Goal: Task Accomplishment & Management: Manage account settings

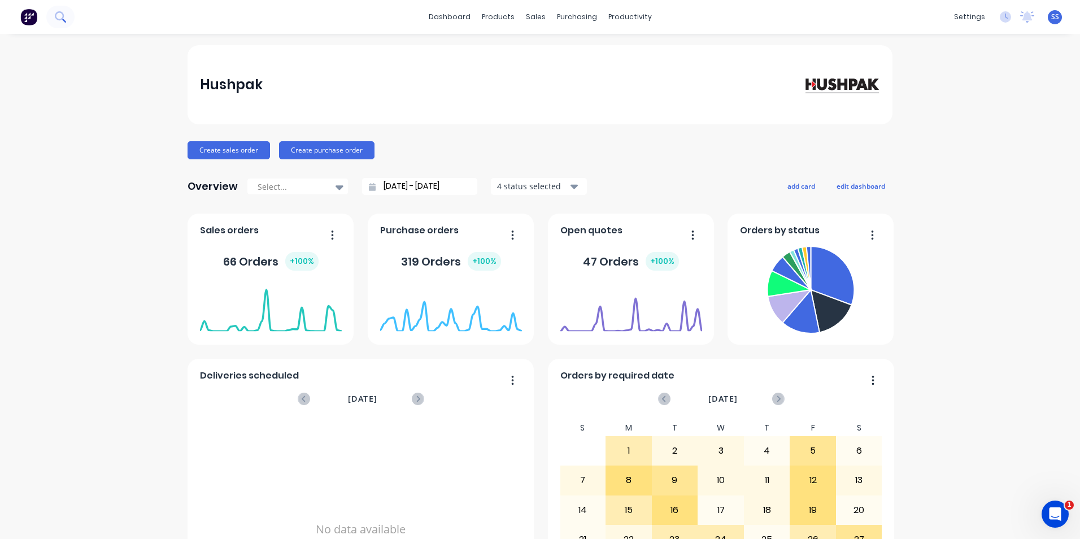
click at [60, 15] on icon at bounding box center [60, 16] width 11 height 11
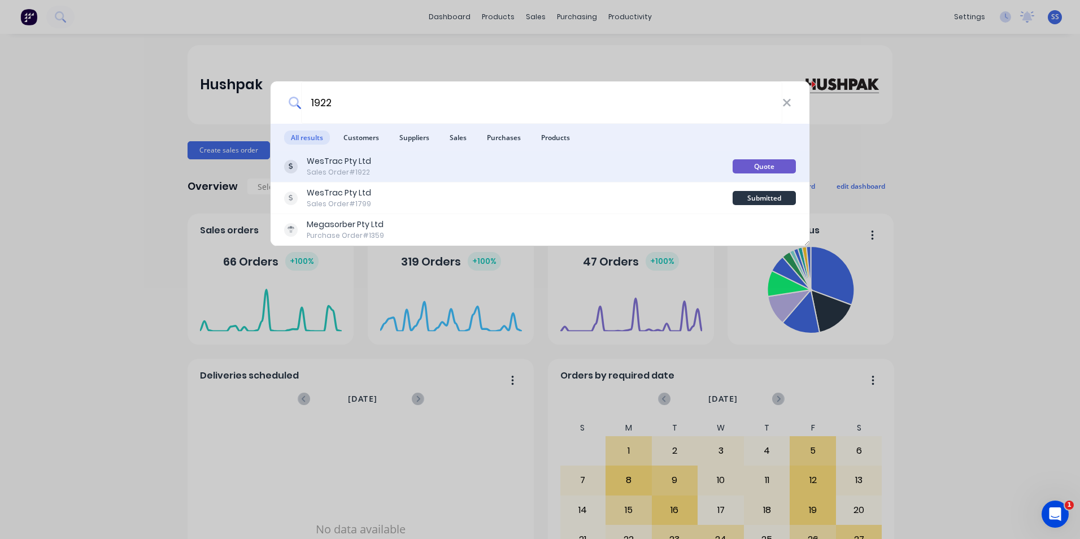
type input "1922"
click at [344, 166] on div "WesTrac Pty Ltd" at bounding box center [339, 161] width 64 height 12
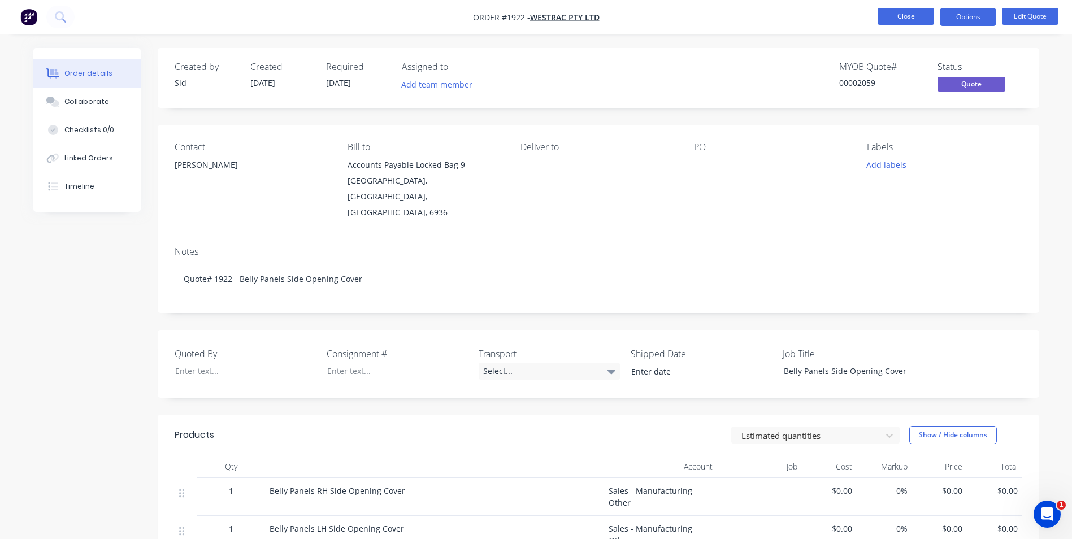
click at [892, 14] on button "Close" at bounding box center [906, 16] width 57 height 17
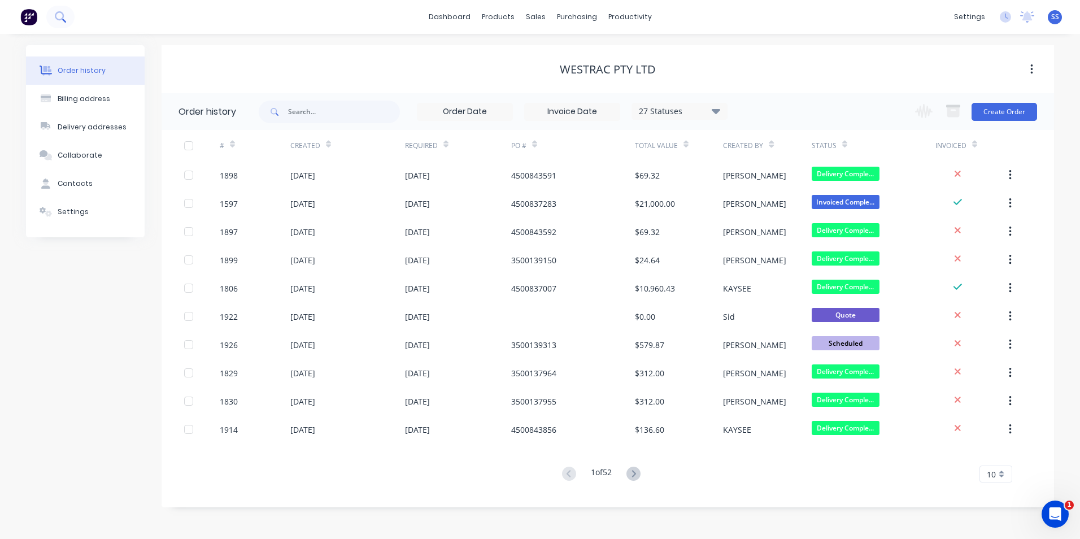
click at [54, 16] on button at bounding box center [60, 17] width 28 height 23
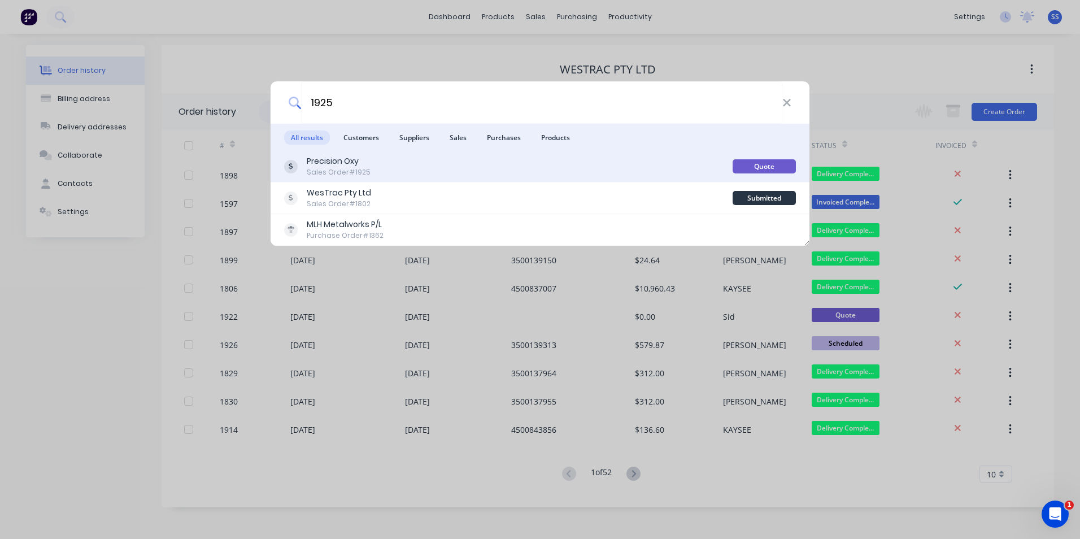
type input "1925"
click at [367, 167] on div "Precision Oxy Sales Order #1925" at bounding box center [508, 166] width 449 height 22
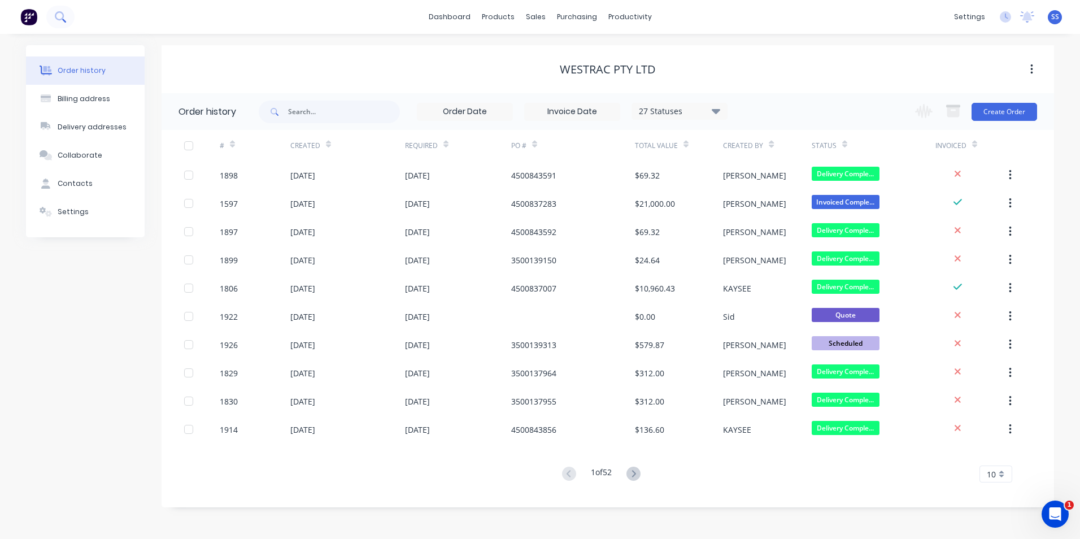
click at [68, 19] on button at bounding box center [60, 17] width 28 height 23
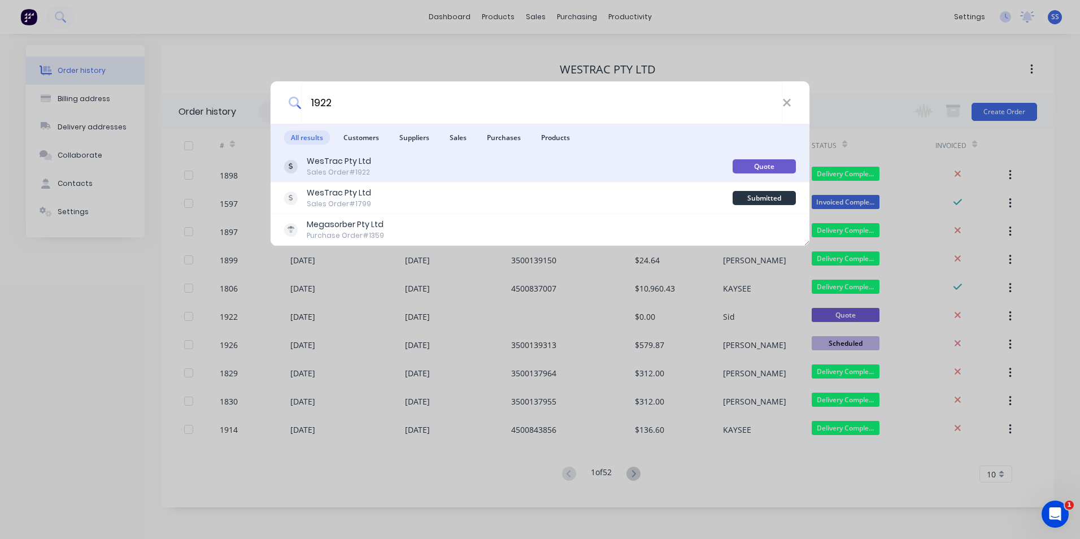
type input "1922"
click at [644, 162] on div "WesTrac Pty Ltd Sales Order #1922" at bounding box center [508, 166] width 449 height 22
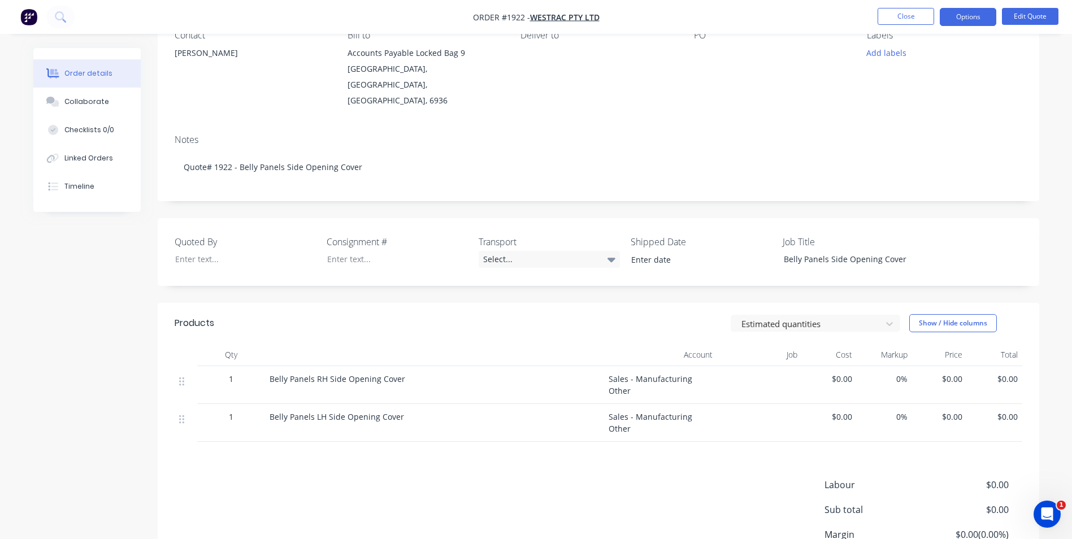
scroll to position [113, 0]
click at [610, 252] on icon at bounding box center [611, 258] width 8 height 12
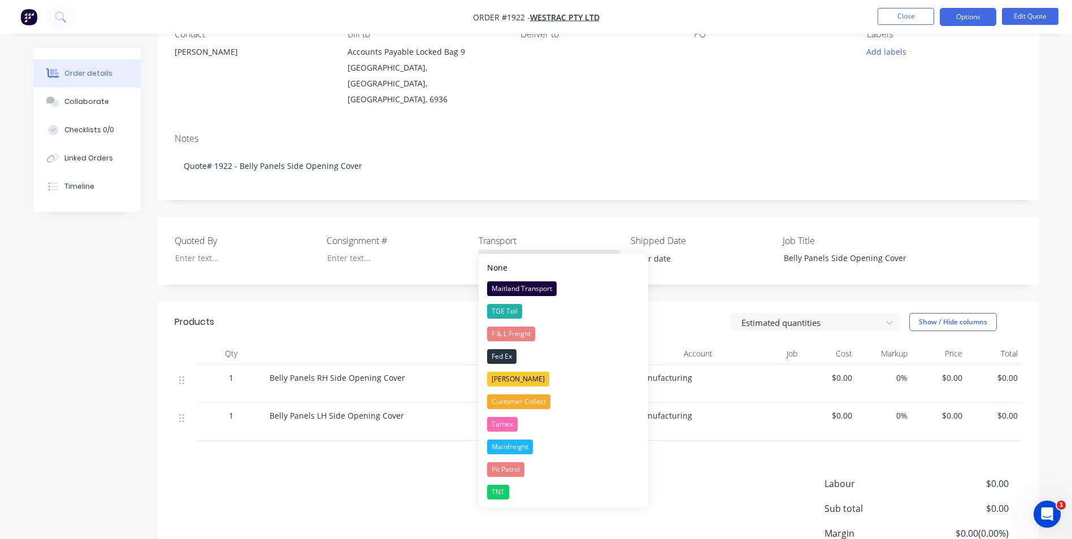
click at [614, 257] on icon at bounding box center [611, 259] width 8 height 5
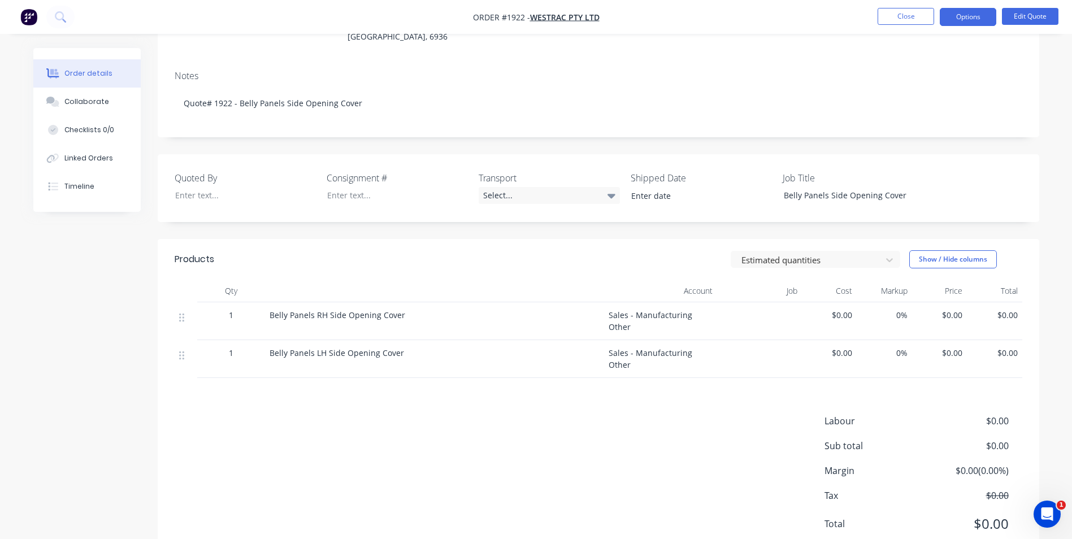
scroll to position [183, 0]
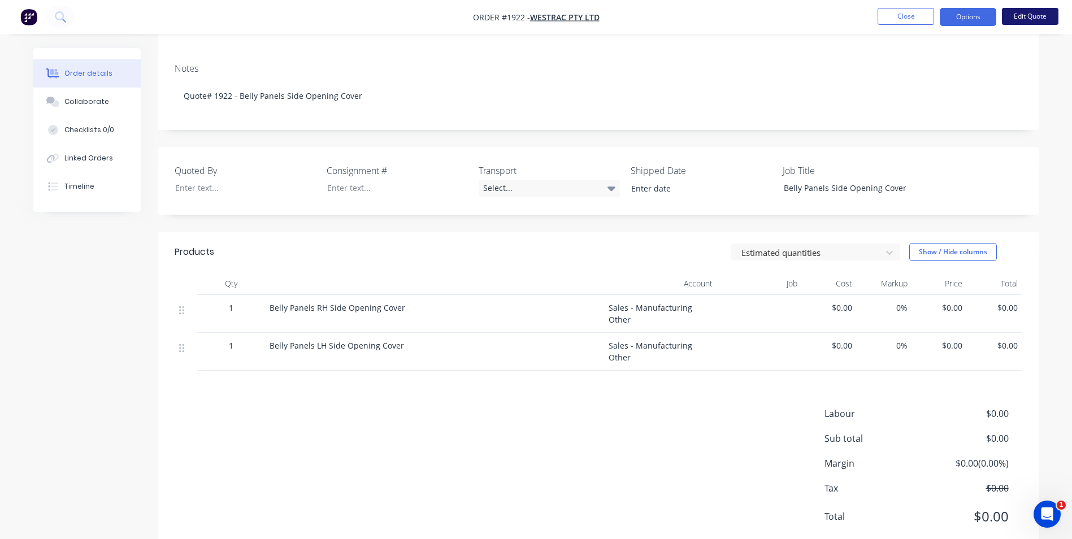
click at [1019, 15] on button "Edit Quote" at bounding box center [1030, 16] width 57 height 17
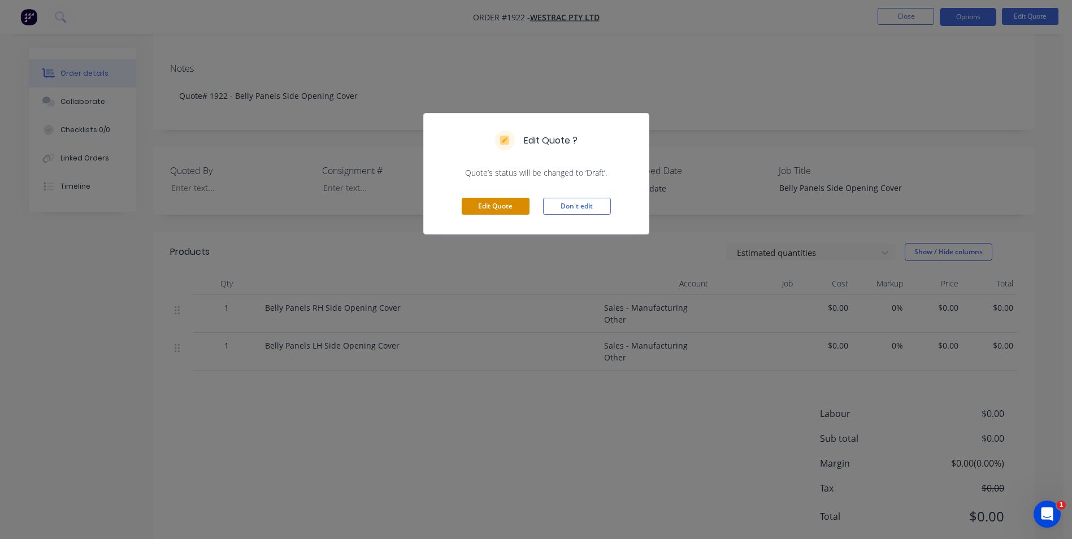
click at [489, 206] on button "Edit Quote" at bounding box center [496, 206] width 68 height 17
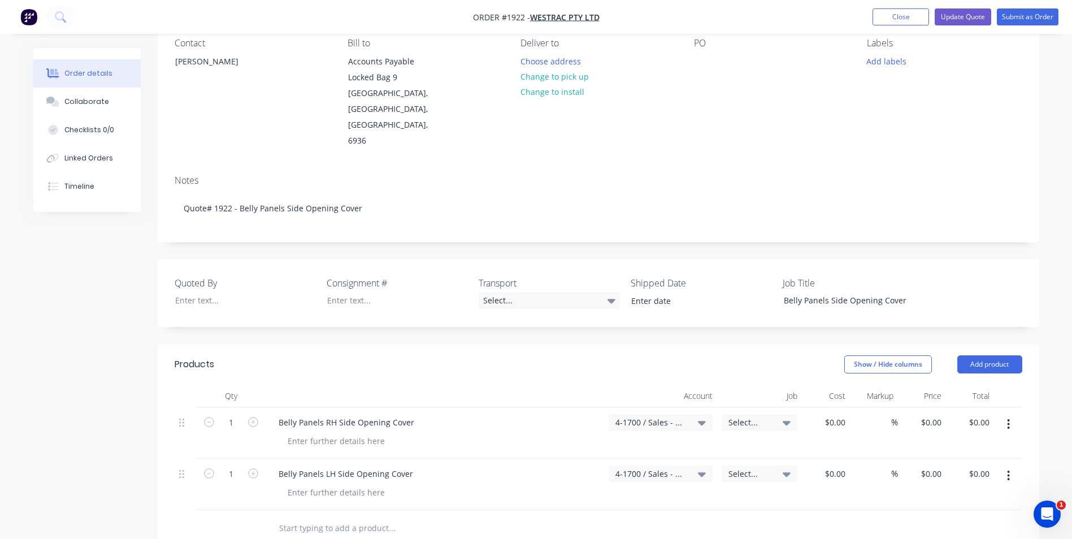
scroll to position [113, 0]
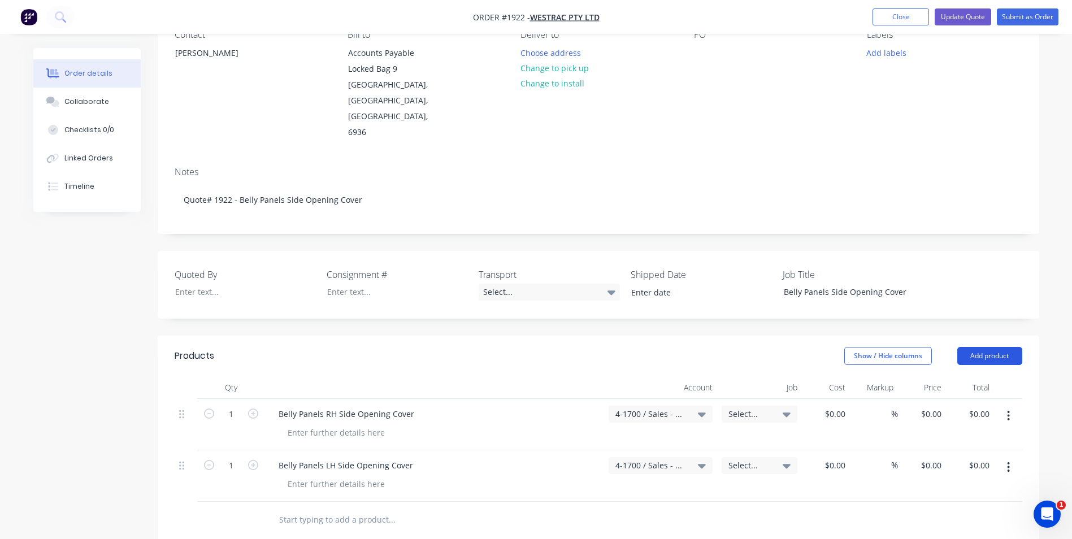
click at [1008, 347] on button "Add product" at bounding box center [989, 356] width 65 height 18
click at [984, 399] on div "Basic product" at bounding box center [968, 407] width 87 height 16
click at [354, 509] on div at bounding box center [317, 517] width 94 height 16
click at [698, 509] on div "Select..." at bounding box center [661, 517] width 104 height 17
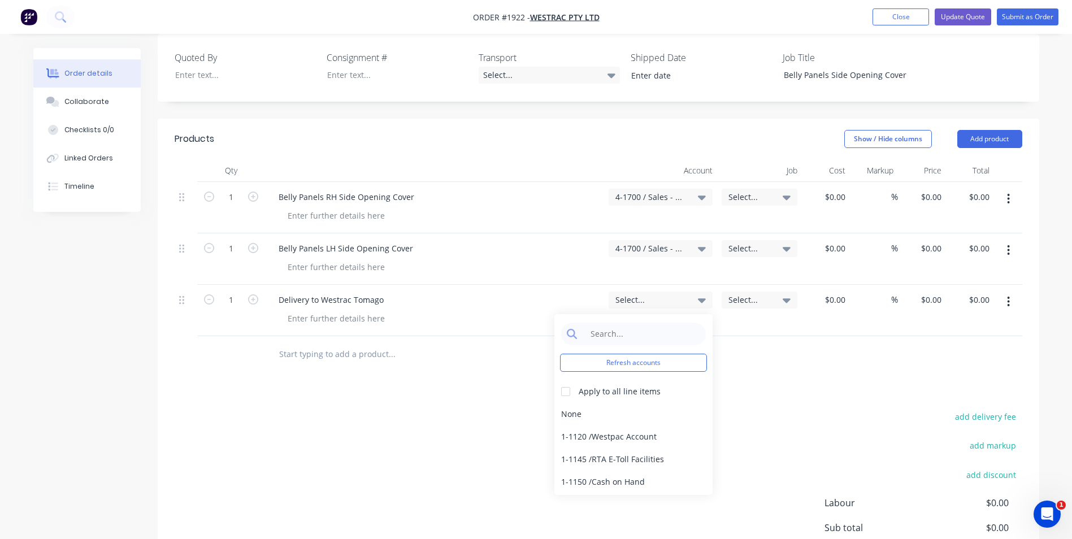
scroll to position [339, 0]
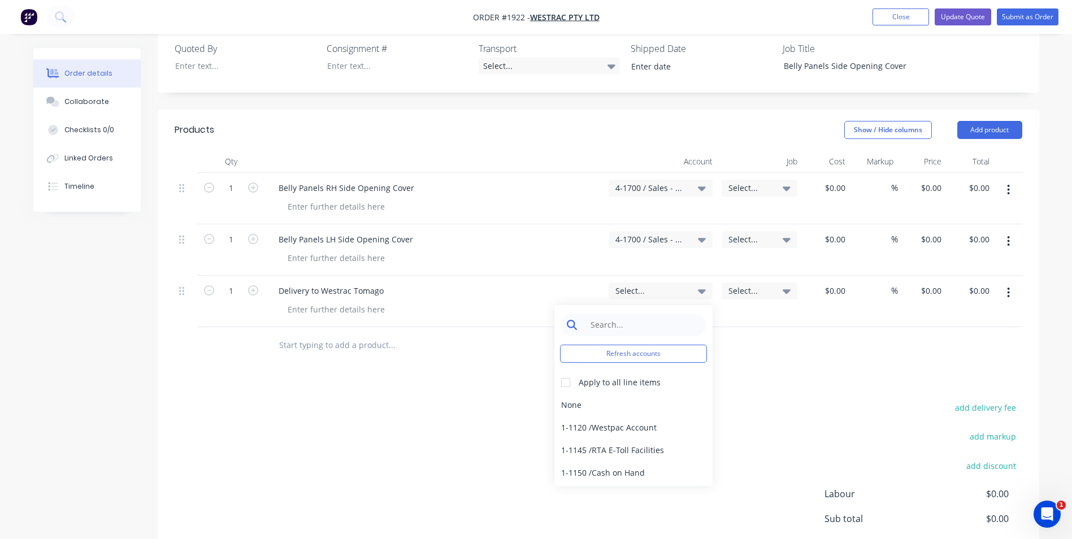
click at [643, 314] on input at bounding box center [642, 325] width 116 height 23
type input "4-1700"
click at [624, 394] on div "4-1700 / Sales - Manufacturing Other" at bounding box center [633, 405] width 158 height 23
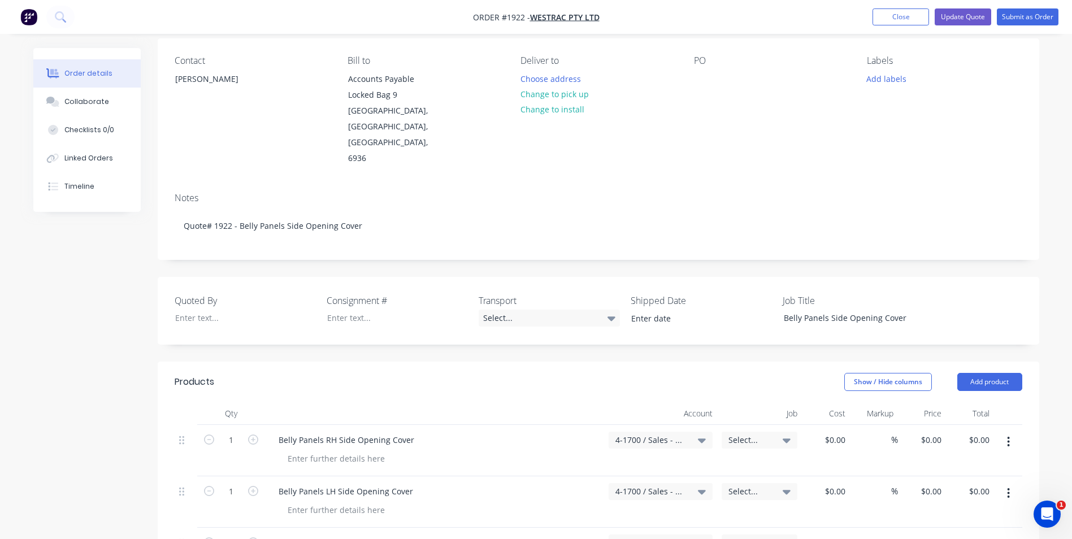
scroll to position [0, 0]
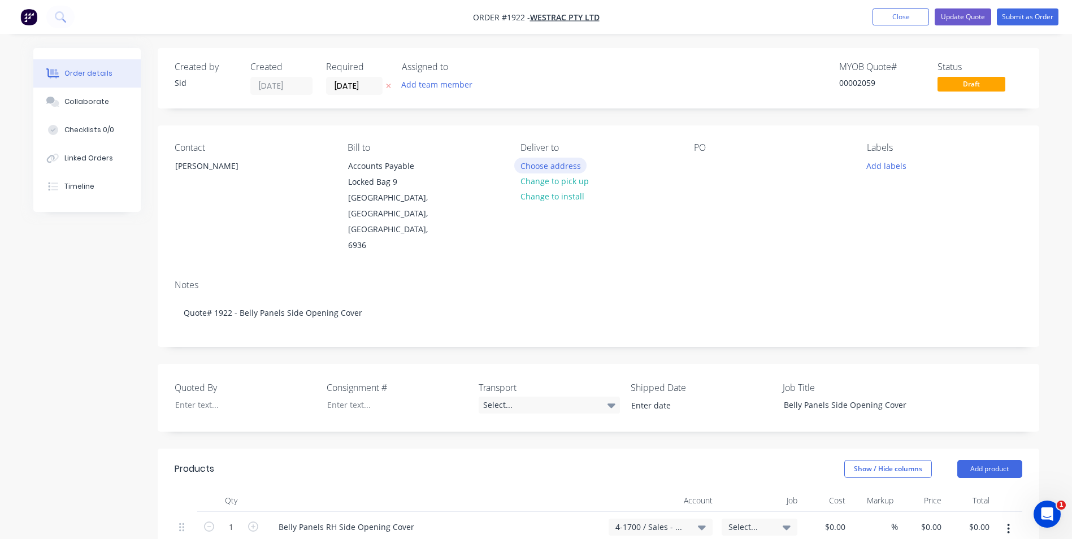
click at [542, 165] on button "Choose address" at bounding box center [550, 165] width 72 height 15
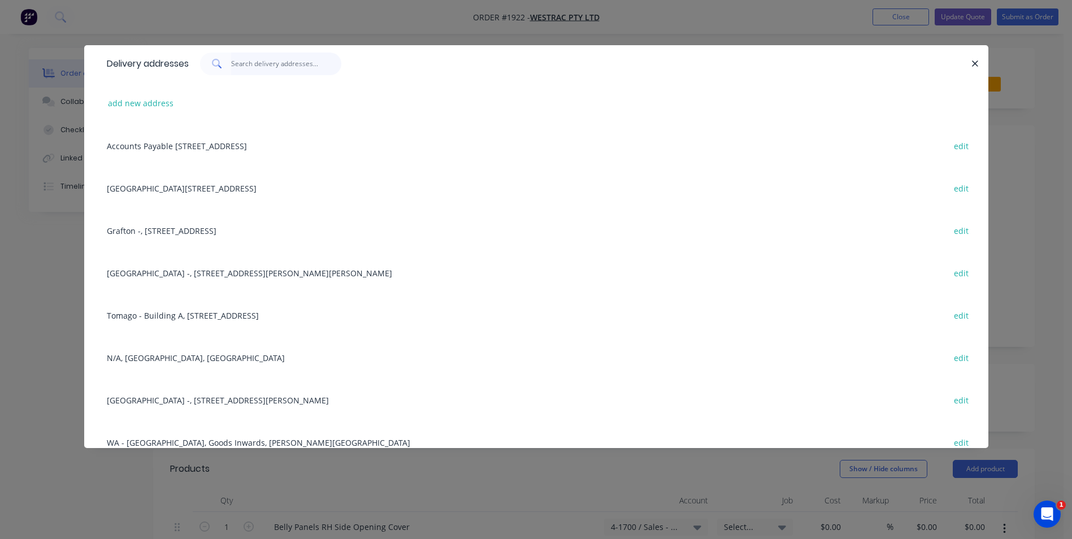
click at [239, 58] on input "text" at bounding box center [286, 64] width 110 height 23
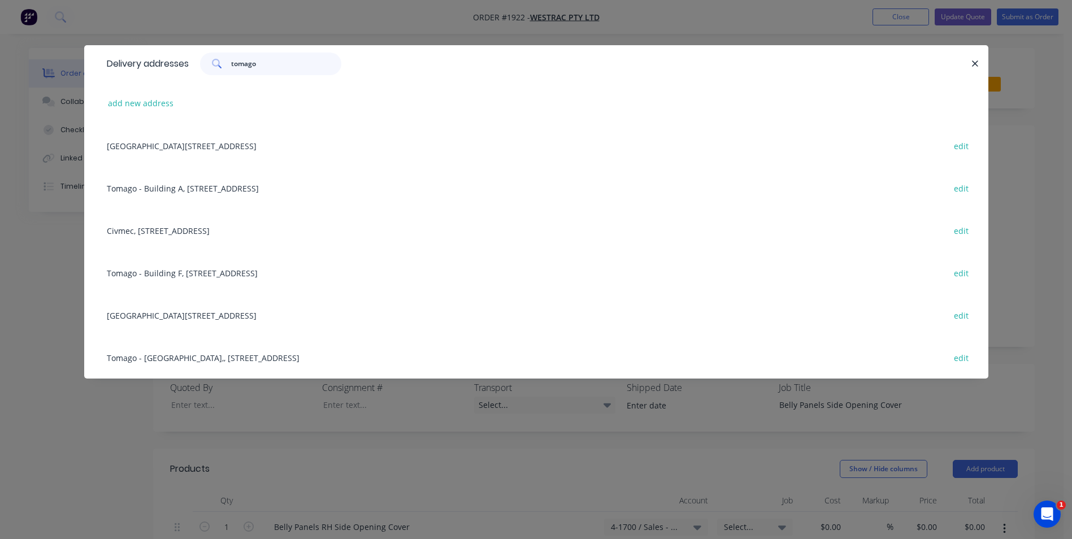
type input "tomago"
click at [211, 182] on div "Tomago - Building A, [STREET_ADDRESS] edit" at bounding box center [536, 188] width 870 height 42
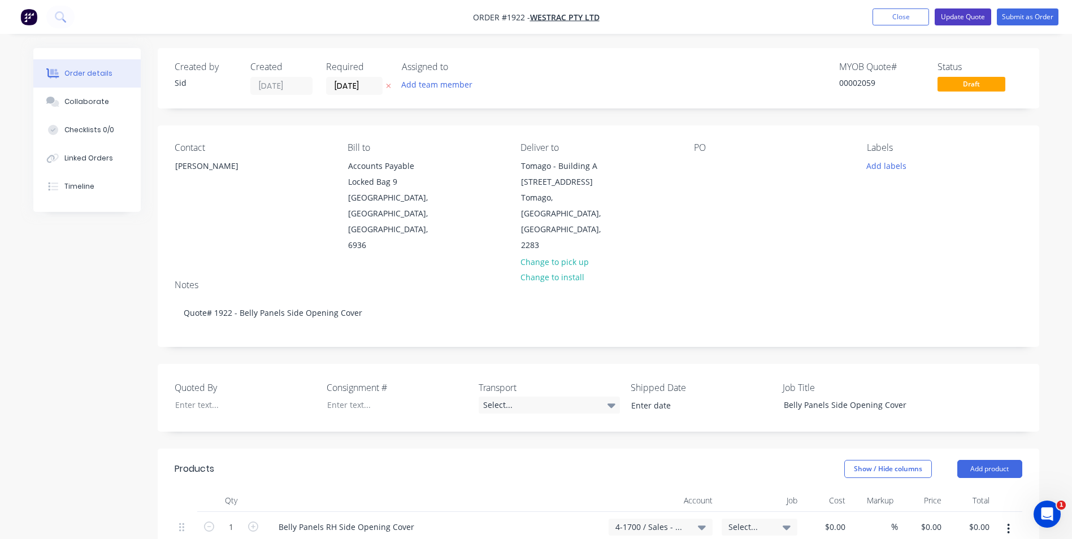
click at [979, 15] on button "Update Quote" at bounding box center [963, 16] width 57 height 17
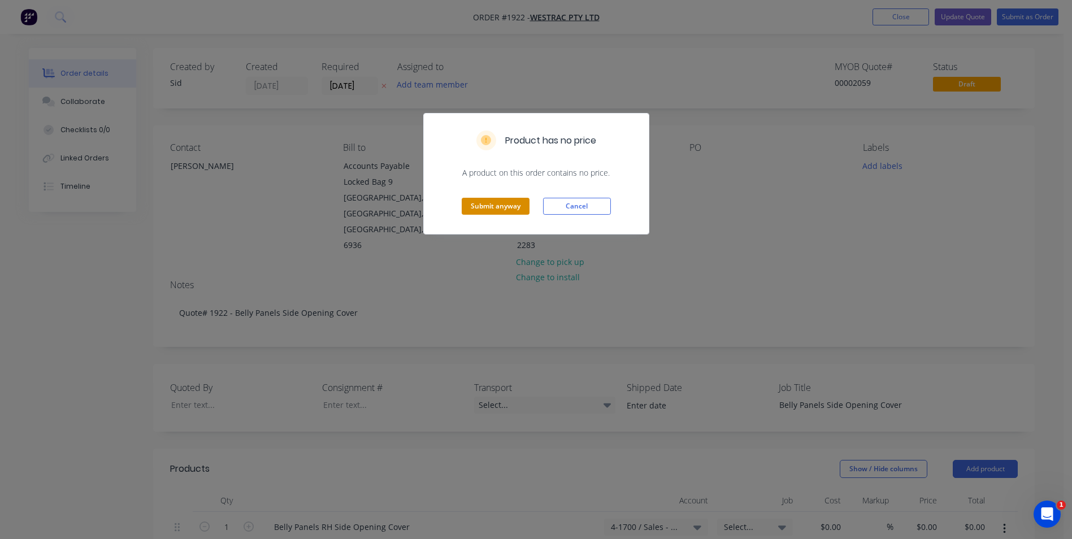
click at [491, 207] on button "Submit anyway" at bounding box center [496, 206] width 68 height 17
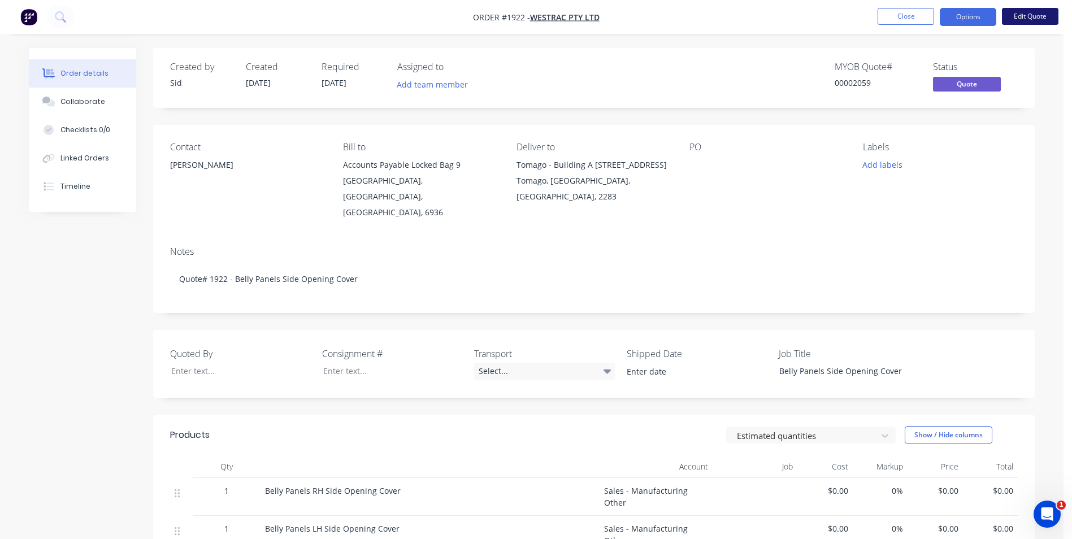
click at [1017, 17] on button "Edit Quote" at bounding box center [1030, 16] width 57 height 17
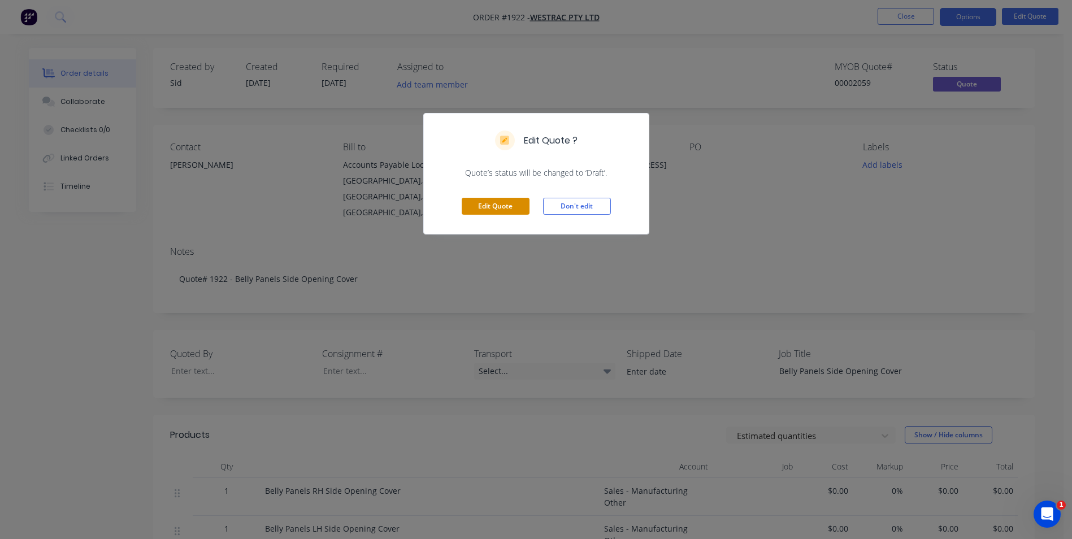
click at [507, 212] on button "Edit Quote" at bounding box center [496, 206] width 68 height 17
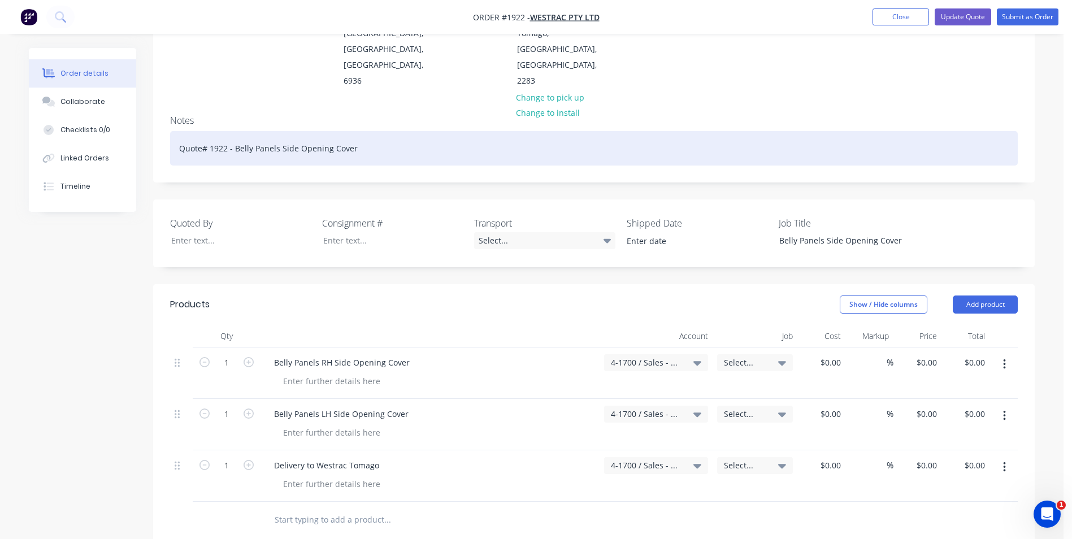
scroll to position [170, 0]
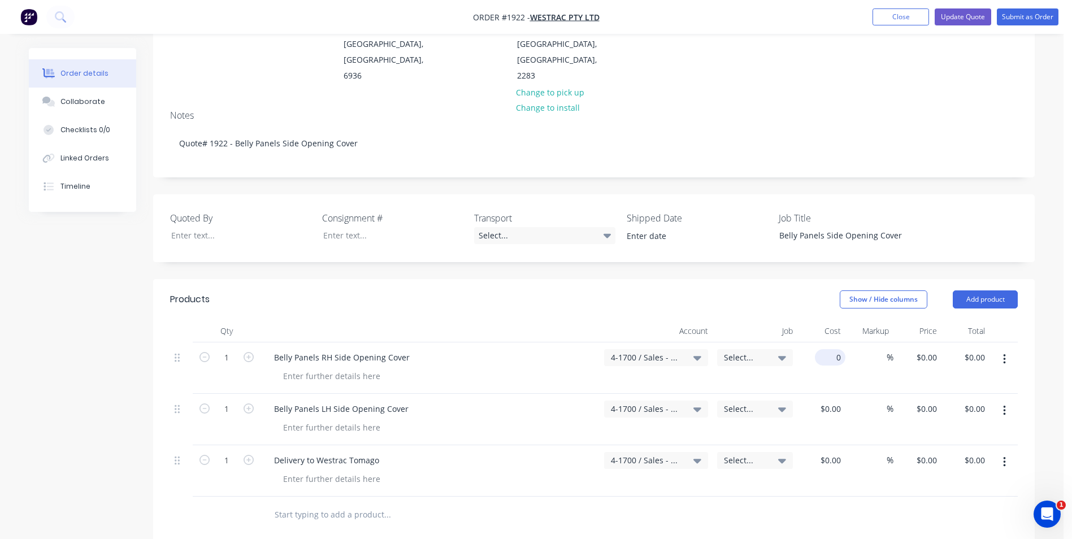
drag, startPoint x: 828, startPoint y: 324, endPoint x: 836, endPoint y: 325, distance: 8.1
click at [828, 349] on div "0 $0.00" at bounding box center [830, 357] width 31 height 16
click at [837, 349] on input "0" at bounding box center [832, 357] width 26 height 16
type input "$1,427.20"
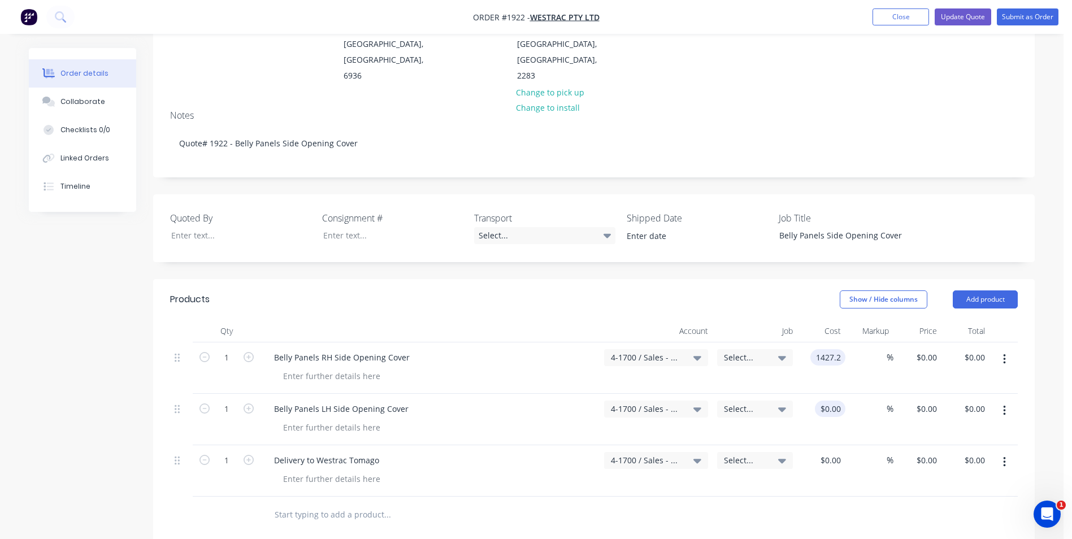
type input "$1,427.20"
click at [836, 401] on input "0" at bounding box center [838, 409] width 13 height 16
click at [840, 401] on input "0" at bounding box center [832, 409] width 26 height 16
type input "$1,581.30"
type input "1581.3"
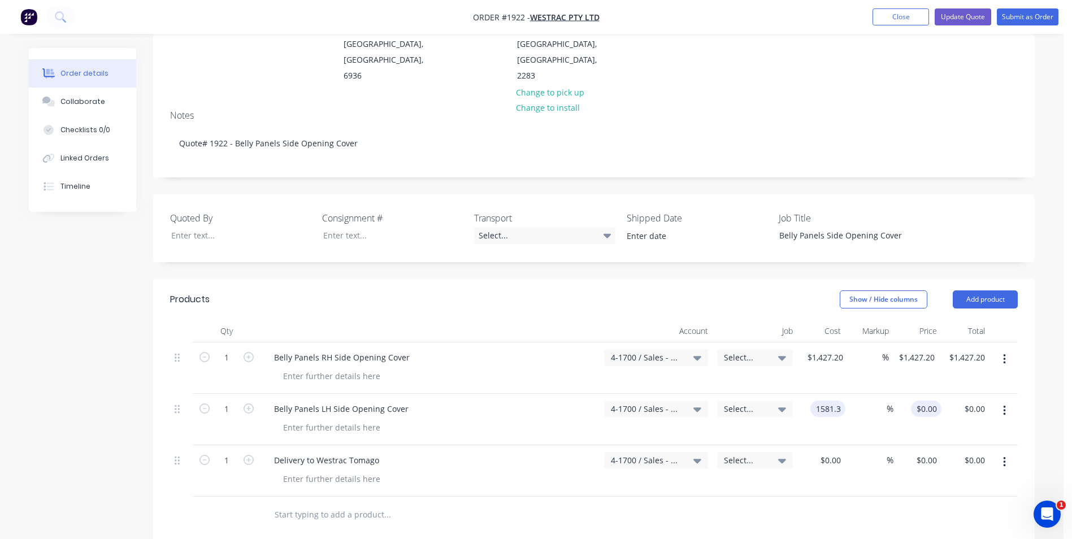
type input "$1,581.30"
click at [930, 401] on input "1581.3" at bounding box center [924, 409] width 31 height 16
type input "$1,581.30"
click at [971, 14] on button "Update Quote" at bounding box center [963, 16] width 57 height 17
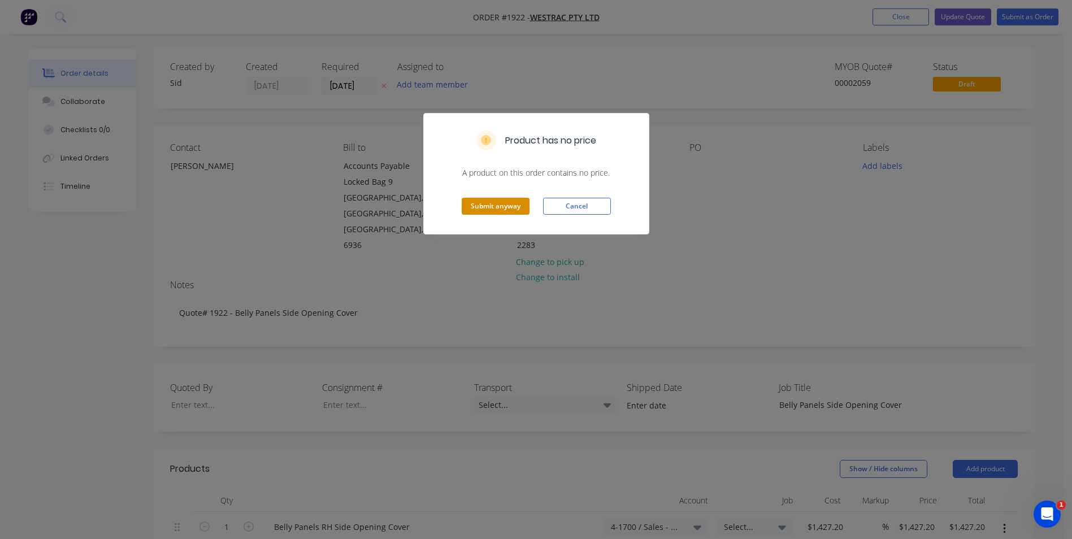
click at [501, 207] on button "Submit anyway" at bounding box center [496, 206] width 68 height 17
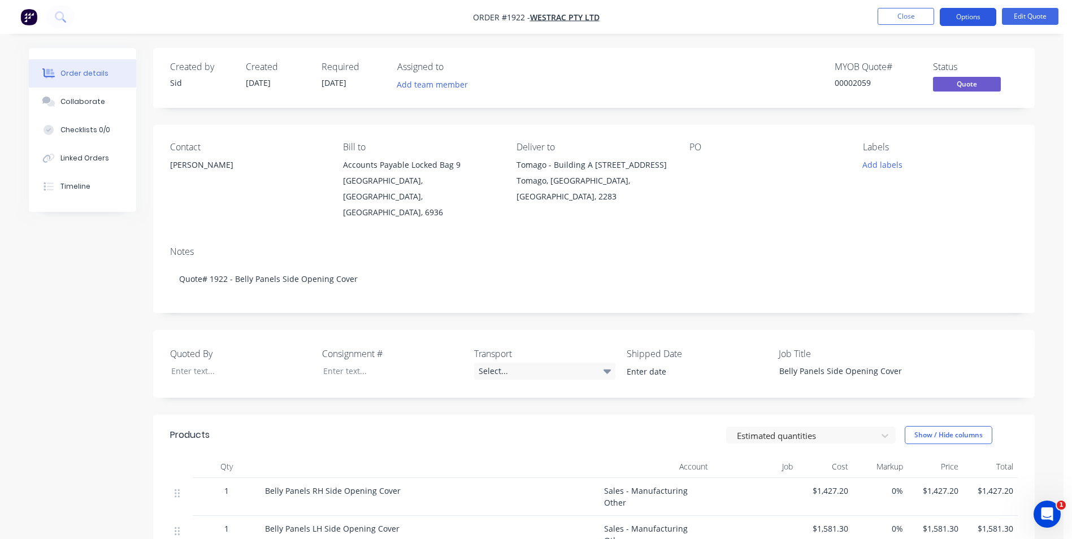
click at [961, 14] on button "Options" at bounding box center [968, 17] width 57 height 18
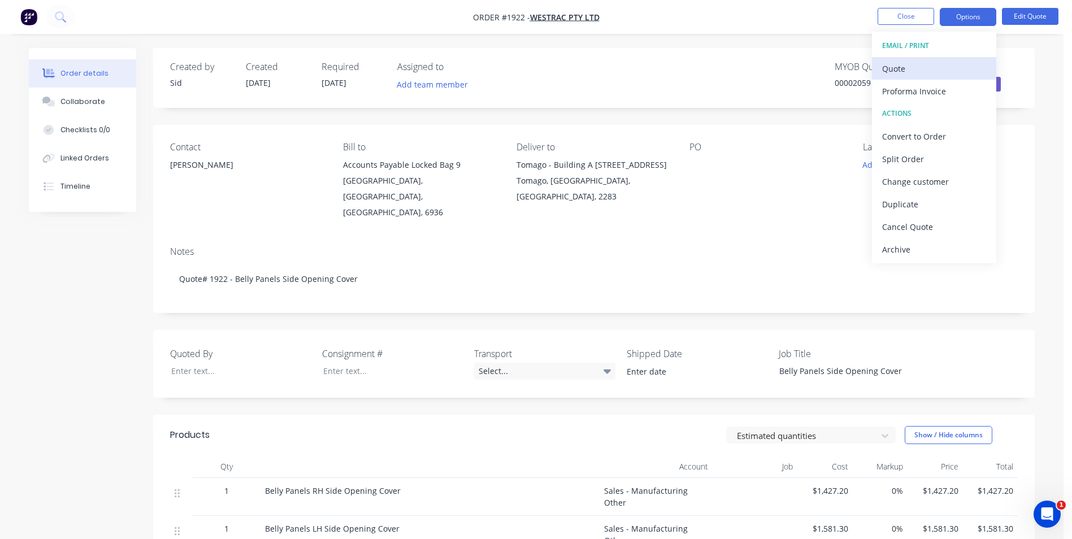
click at [906, 67] on div "Quote" at bounding box center [934, 68] width 104 height 16
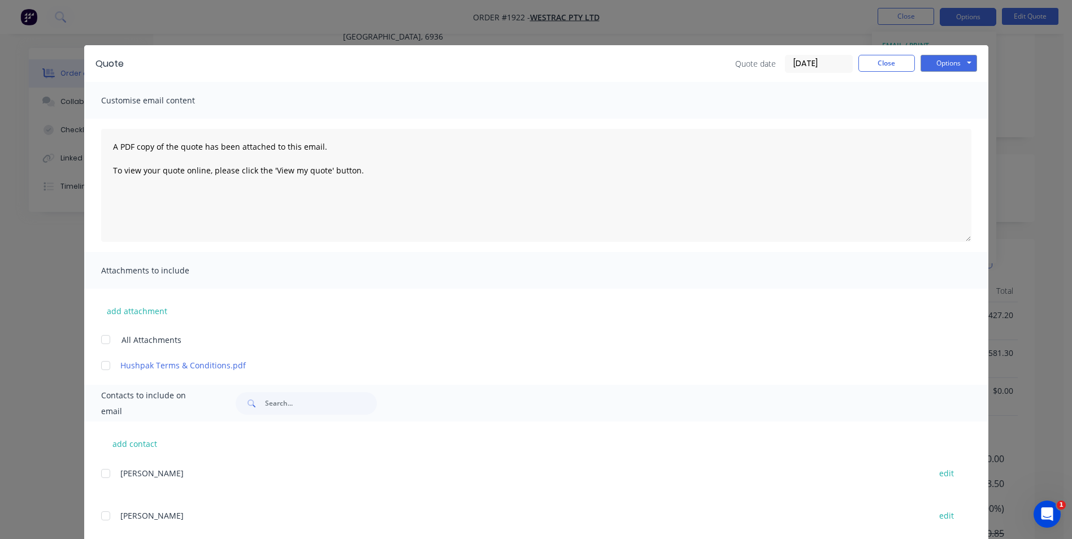
scroll to position [156, 0]
click at [967, 61] on button "Options" at bounding box center [949, 63] width 57 height 17
click at [961, 103] on button "Print" at bounding box center [957, 102] width 72 height 19
click at [0, 271] on html "Order #1922 - WesTrac Pty Ltd Close Options Edit Quote Order details Collaborat…" at bounding box center [536, 240] width 1072 height 793
click at [889, 66] on button "Close" at bounding box center [886, 63] width 57 height 17
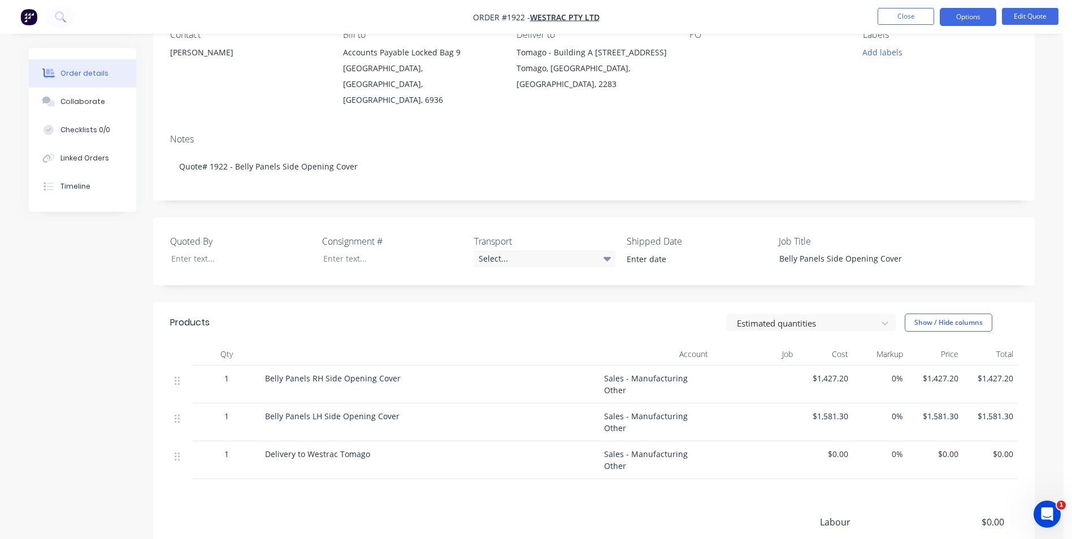
scroll to position [113, 0]
click at [395, 372] on span "Belly Panels RH Side Opening Cover" at bounding box center [333, 377] width 136 height 11
click at [1028, 15] on button "Edit Quote" at bounding box center [1030, 16] width 57 height 17
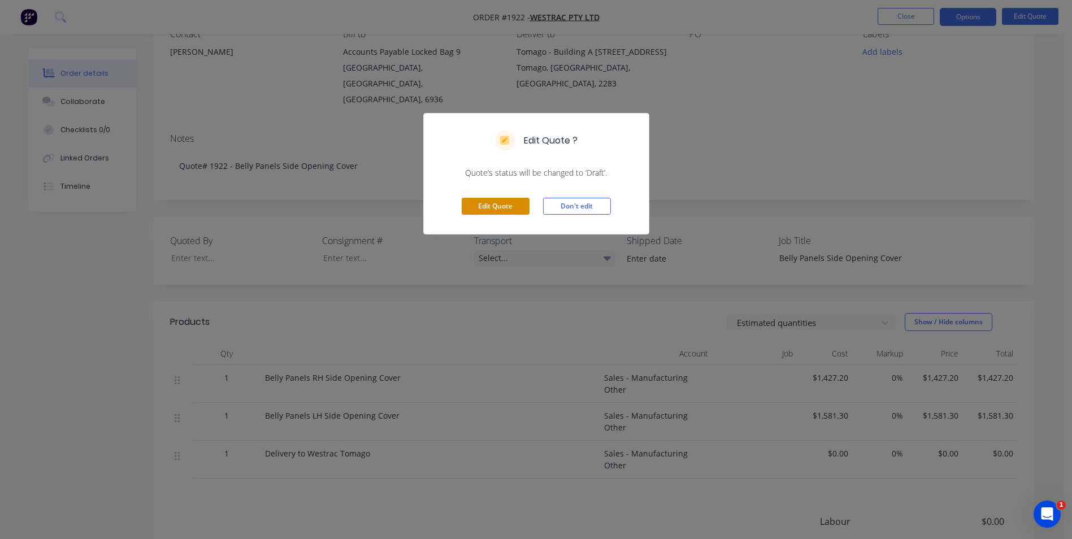
click at [515, 203] on button "Edit Quote" at bounding box center [496, 206] width 68 height 17
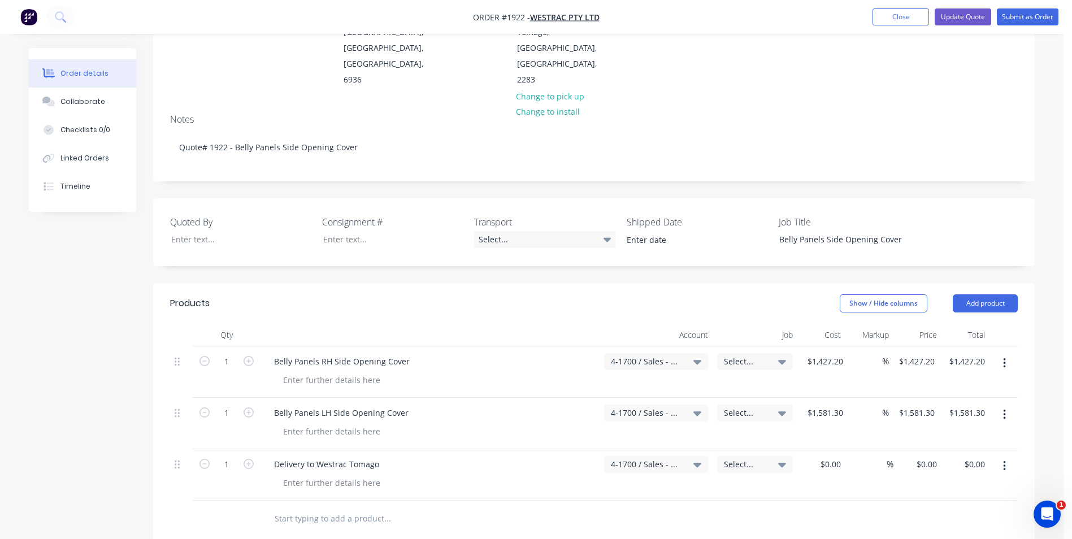
scroll to position [170, 0]
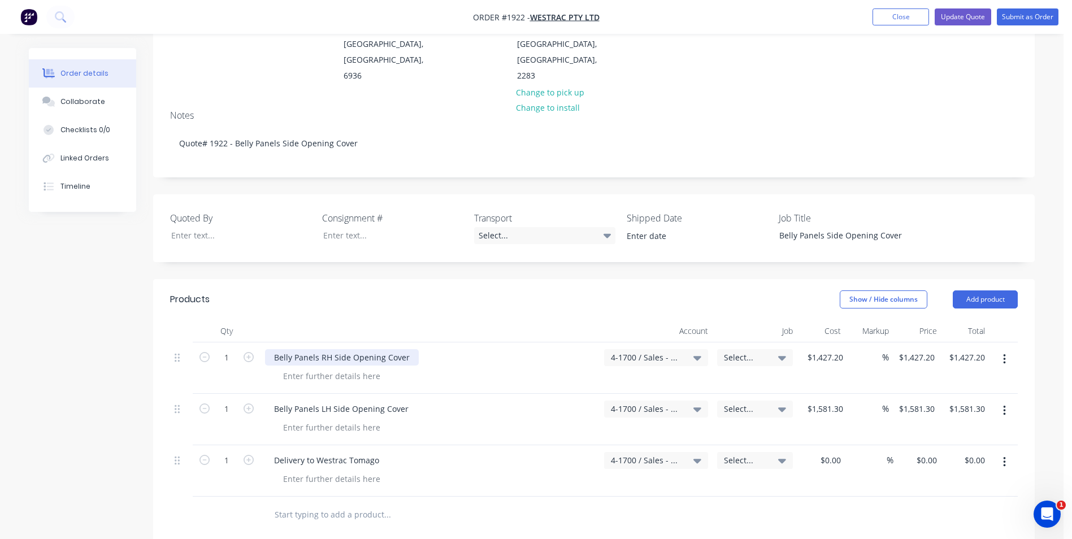
click at [413, 349] on div "Belly Panels RH Side Opening Cover" at bounding box center [342, 357] width 154 height 16
click at [399, 401] on div "Belly Panels LH Side Opening Cover" at bounding box center [341, 409] width 153 height 16
click at [405, 401] on div "Belly Panels LH Side Opening Cover" at bounding box center [341, 409] width 153 height 16
click at [81, 363] on div "Created by [PERSON_NAME] Created [DATE] Required [DATE] Assigned to Add team me…" at bounding box center [532, 350] width 1006 height 943
click at [962, 13] on button "Update Quote" at bounding box center [963, 16] width 57 height 17
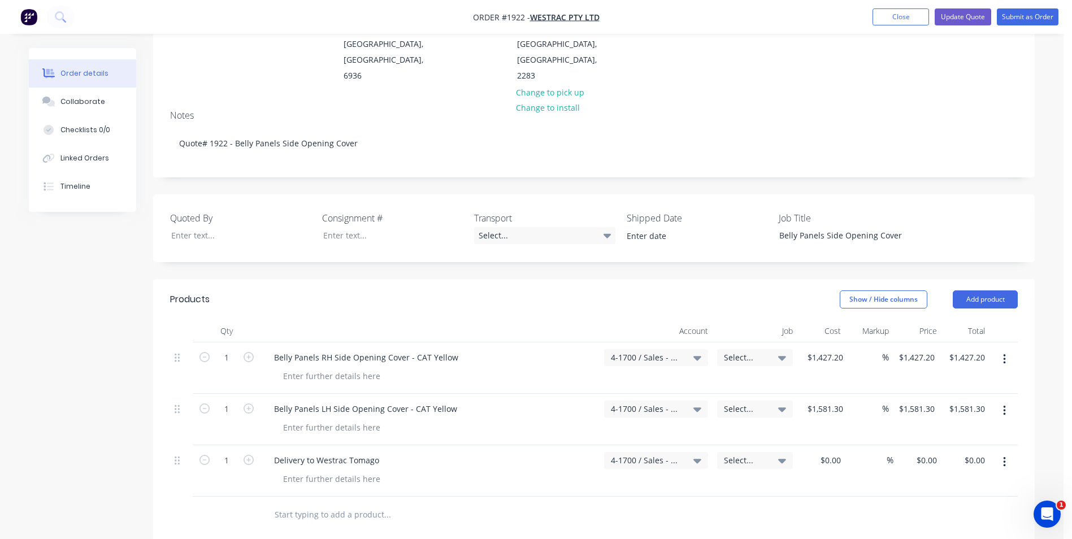
scroll to position [0, 0]
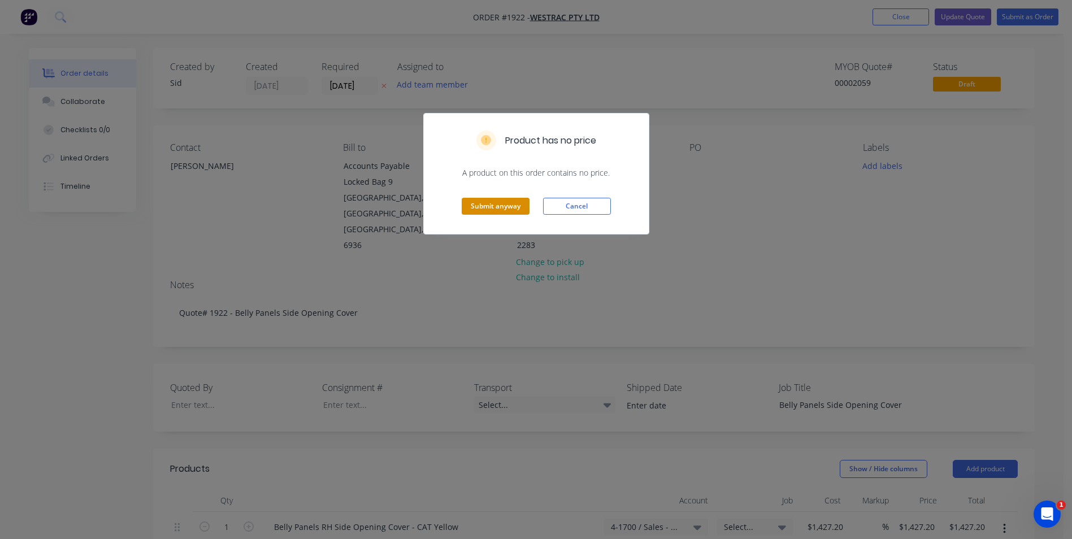
click at [507, 201] on button "Submit anyway" at bounding box center [496, 206] width 68 height 17
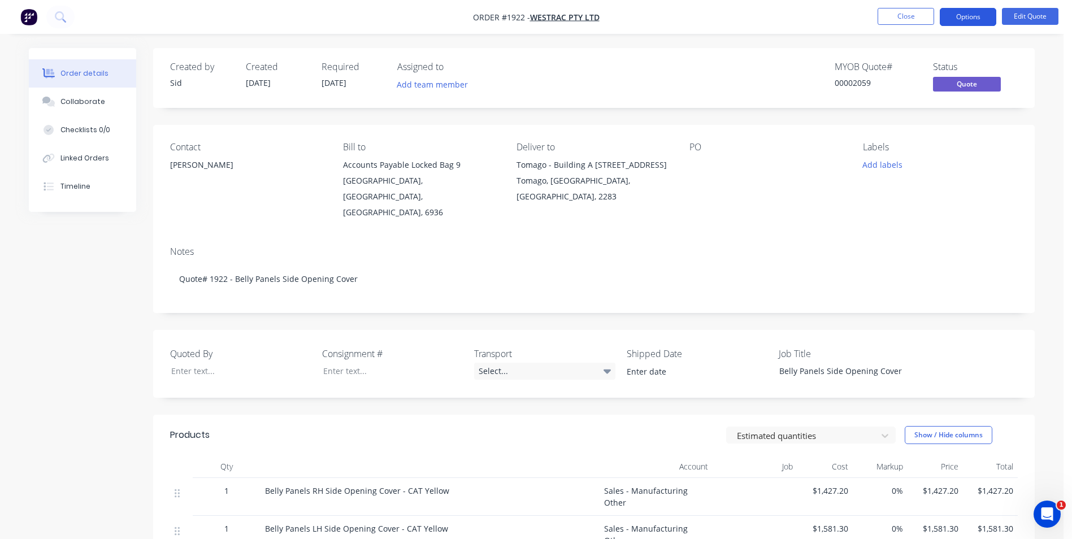
click at [964, 14] on button "Options" at bounding box center [968, 17] width 57 height 18
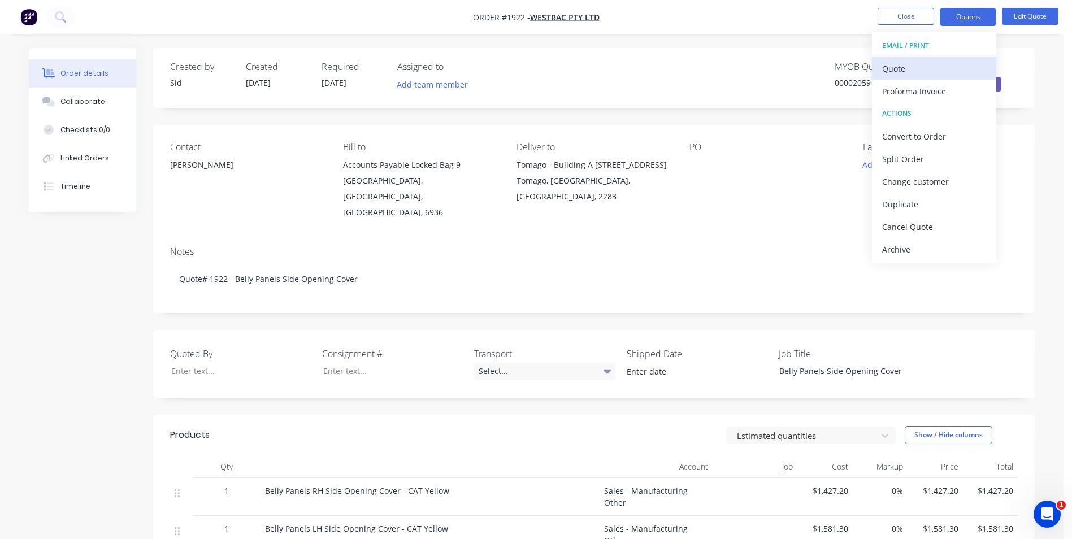
click at [917, 66] on div "Quote" at bounding box center [934, 68] width 104 height 16
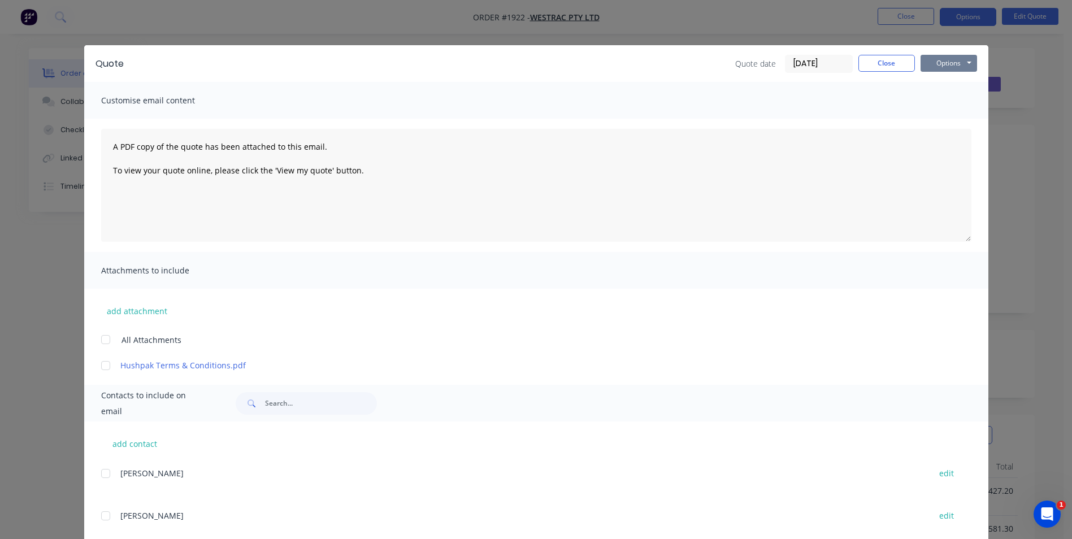
click at [951, 63] on button "Options" at bounding box center [949, 63] width 57 height 17
click at [947, 99] on button "Print" at bounding box center [957, 102] width 72 height 19
